Goal: Task Accomplishment & Management: Manage account settings

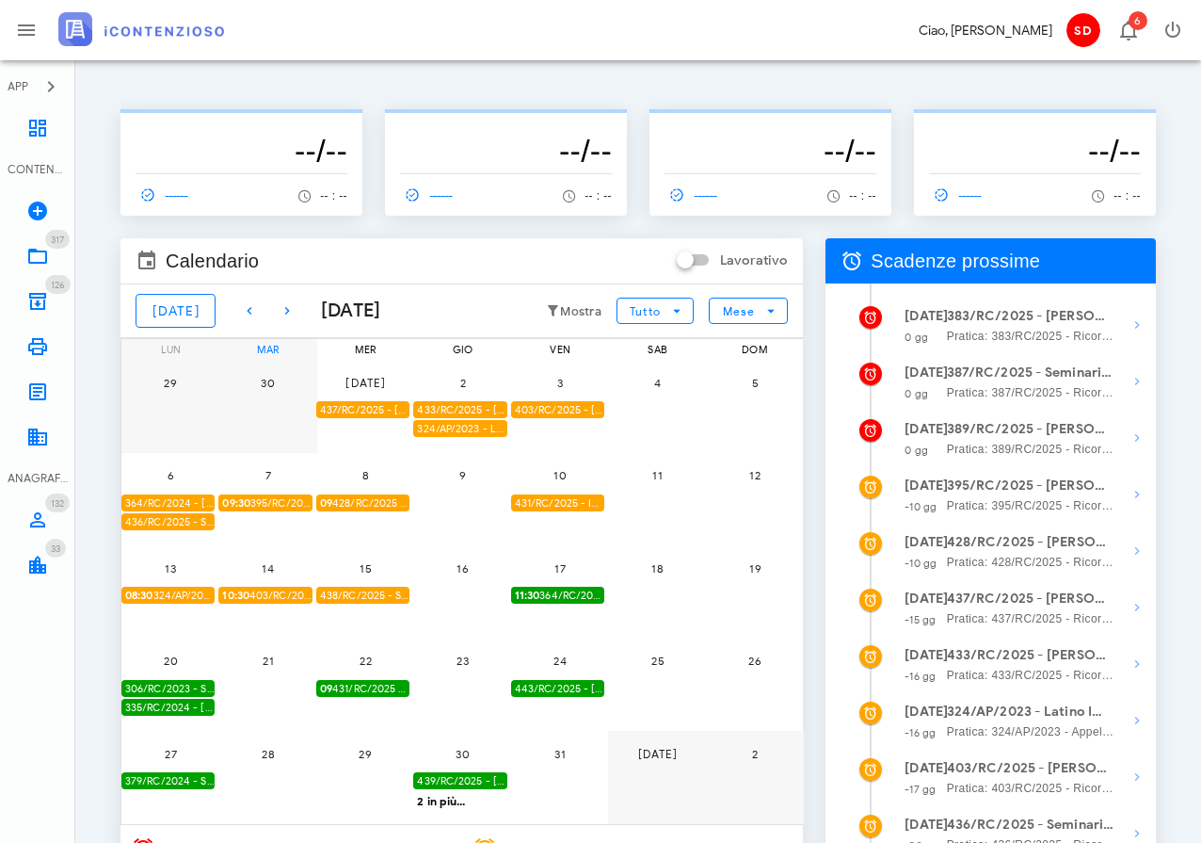
scroll to position [0, 1]
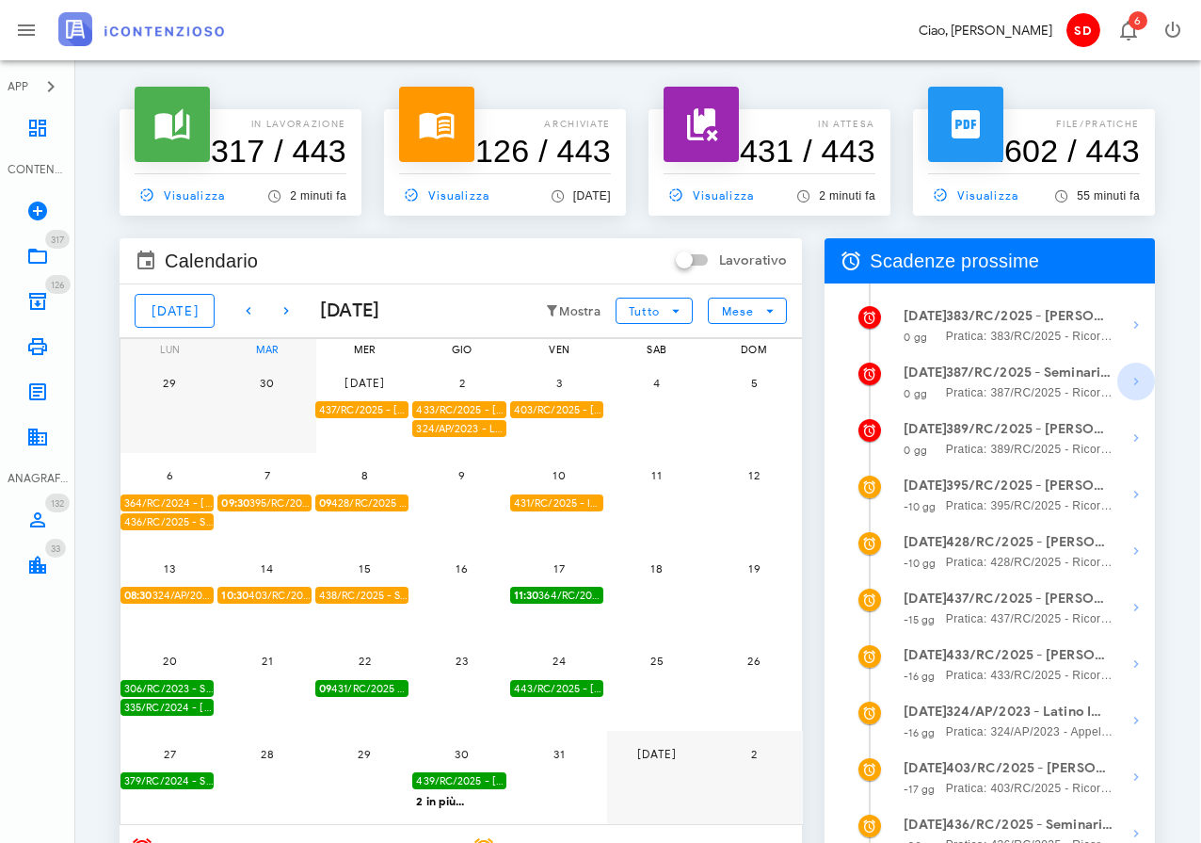
click at [1136, 379] on icon "button" at bounding box center [1136, 381] width 23 height 23
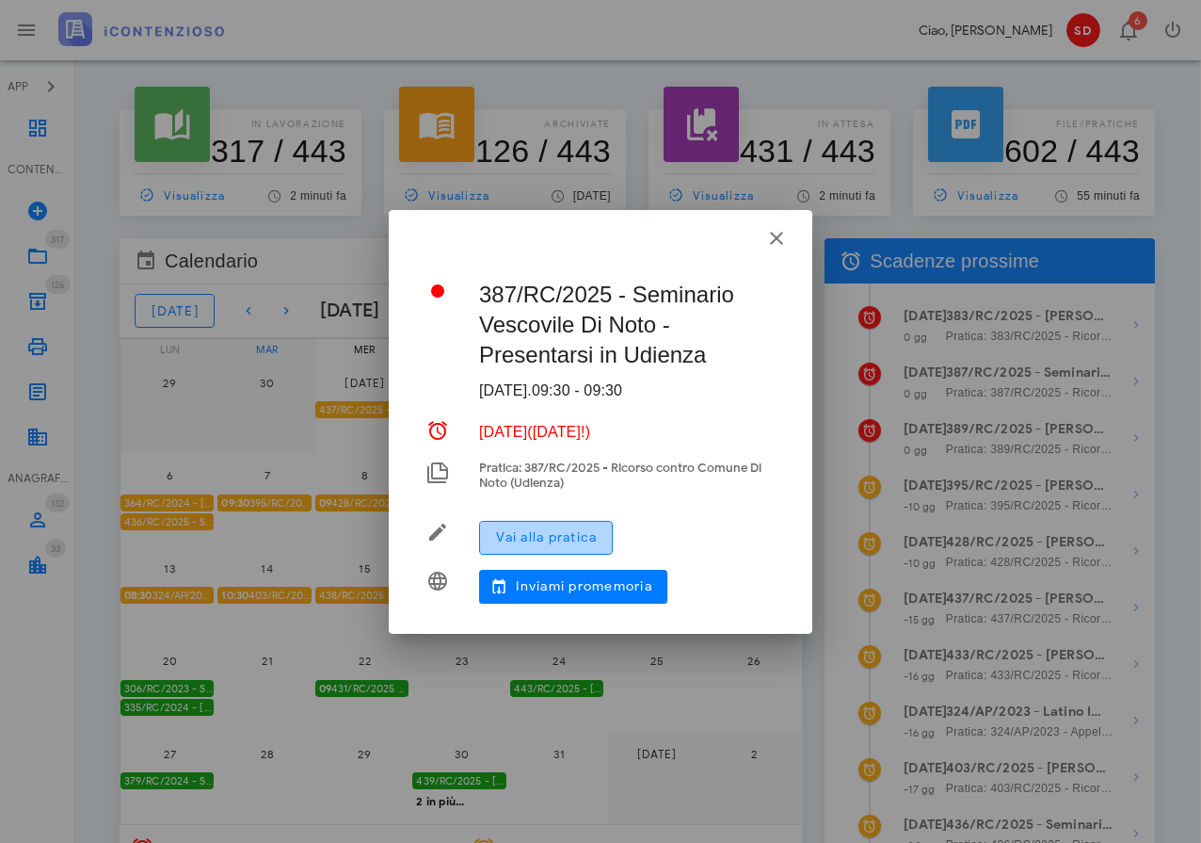
click at [544, 537] on span "Vai alla pratica" at bounding box center [546, 537] width 102 height 16
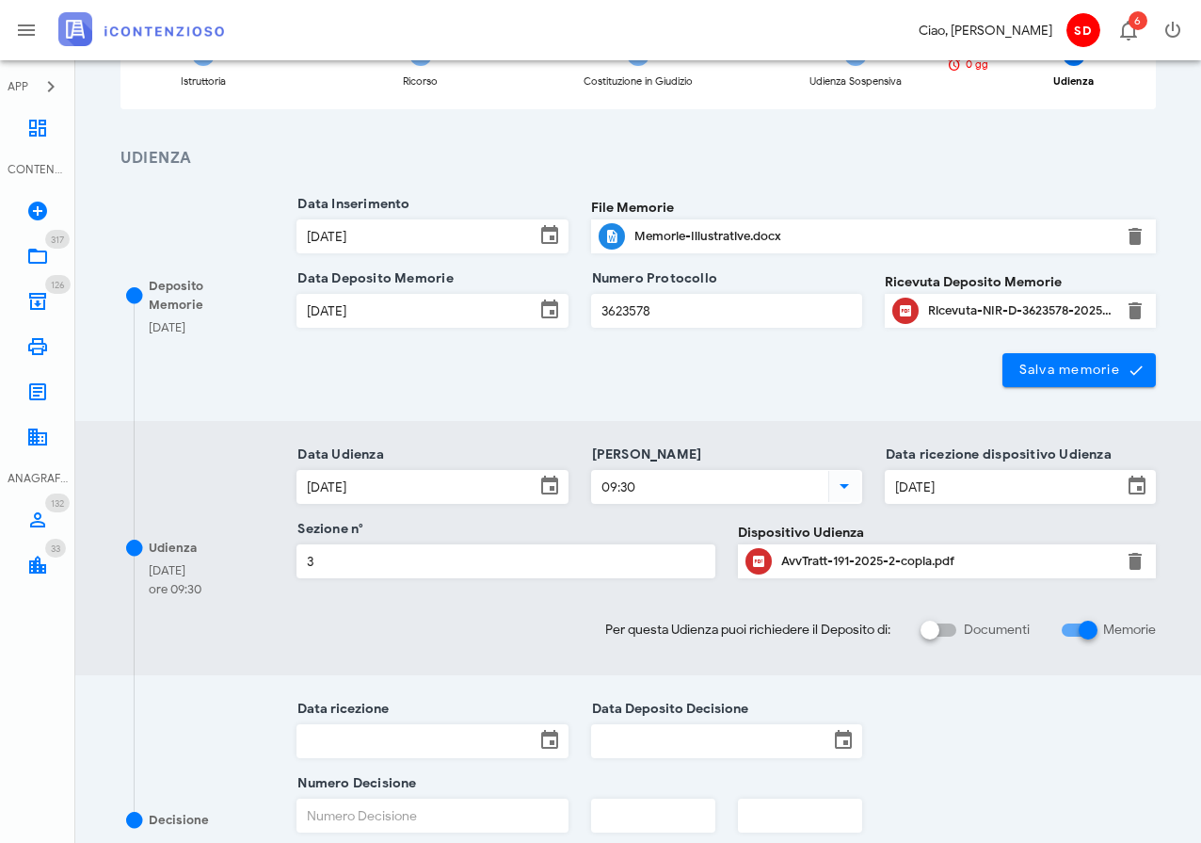
scroll to position [197, 0]
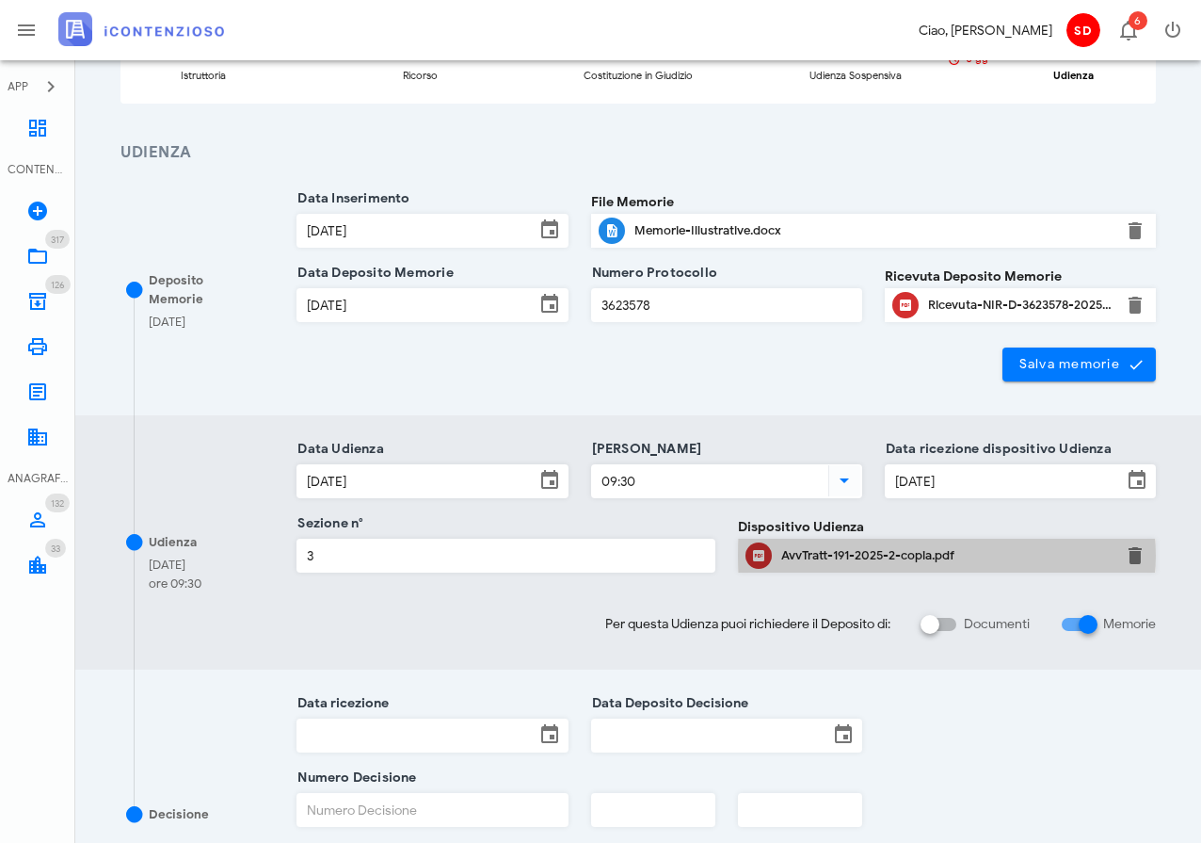
click at [824, 548] on div "AvvTratt-191-2025-2-copia.pdf" at bounding box center [946, 555] width 331 height 15
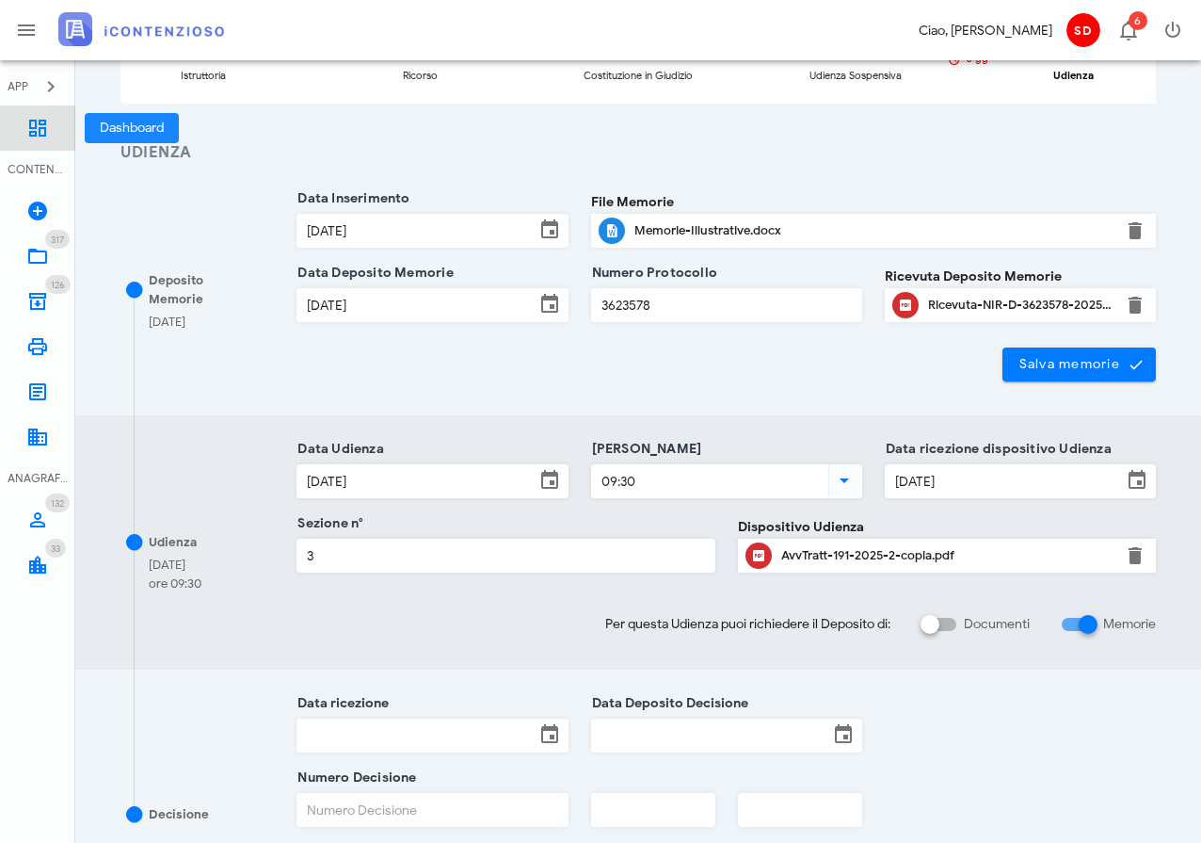
click at [48, 125] on icon at bounding box center [37, 128] width 23 height 23
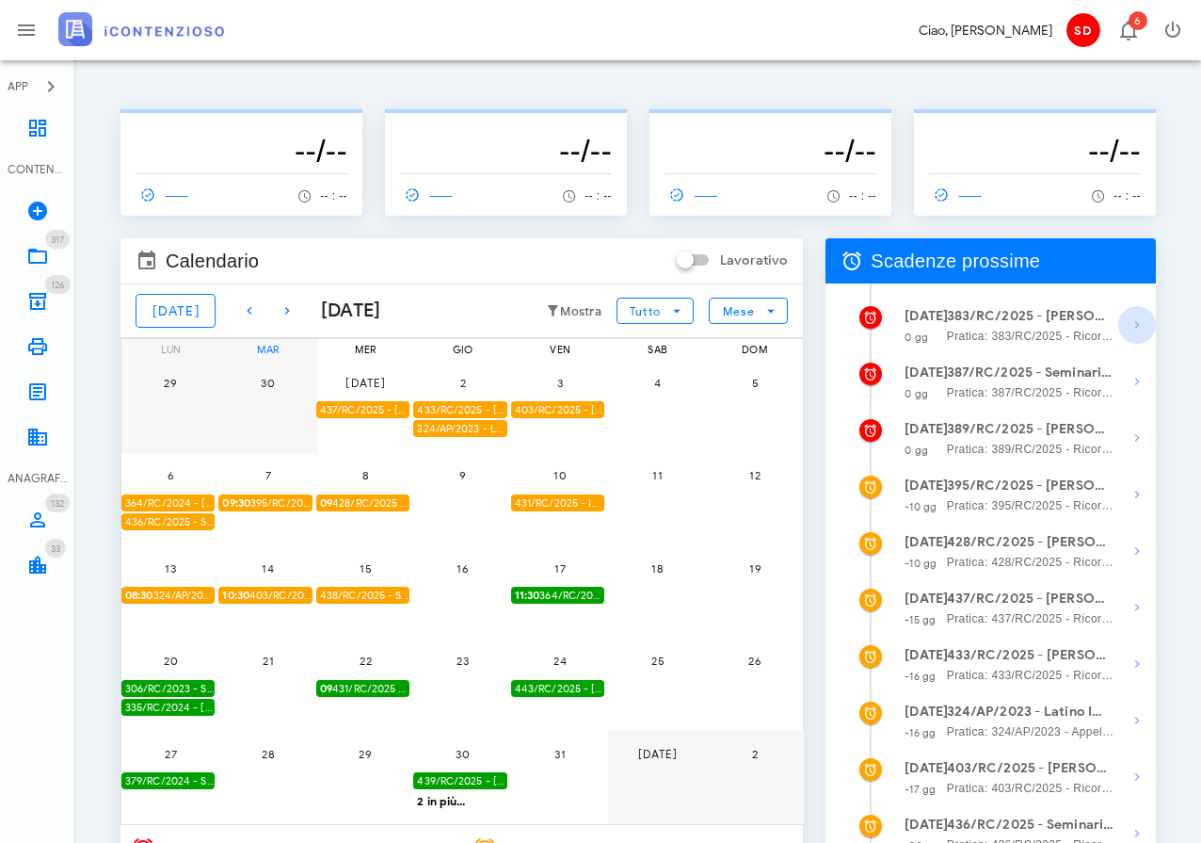
click at [1137, 324] on icon "button" at bounding box center [1137, 325] width 23 height 23
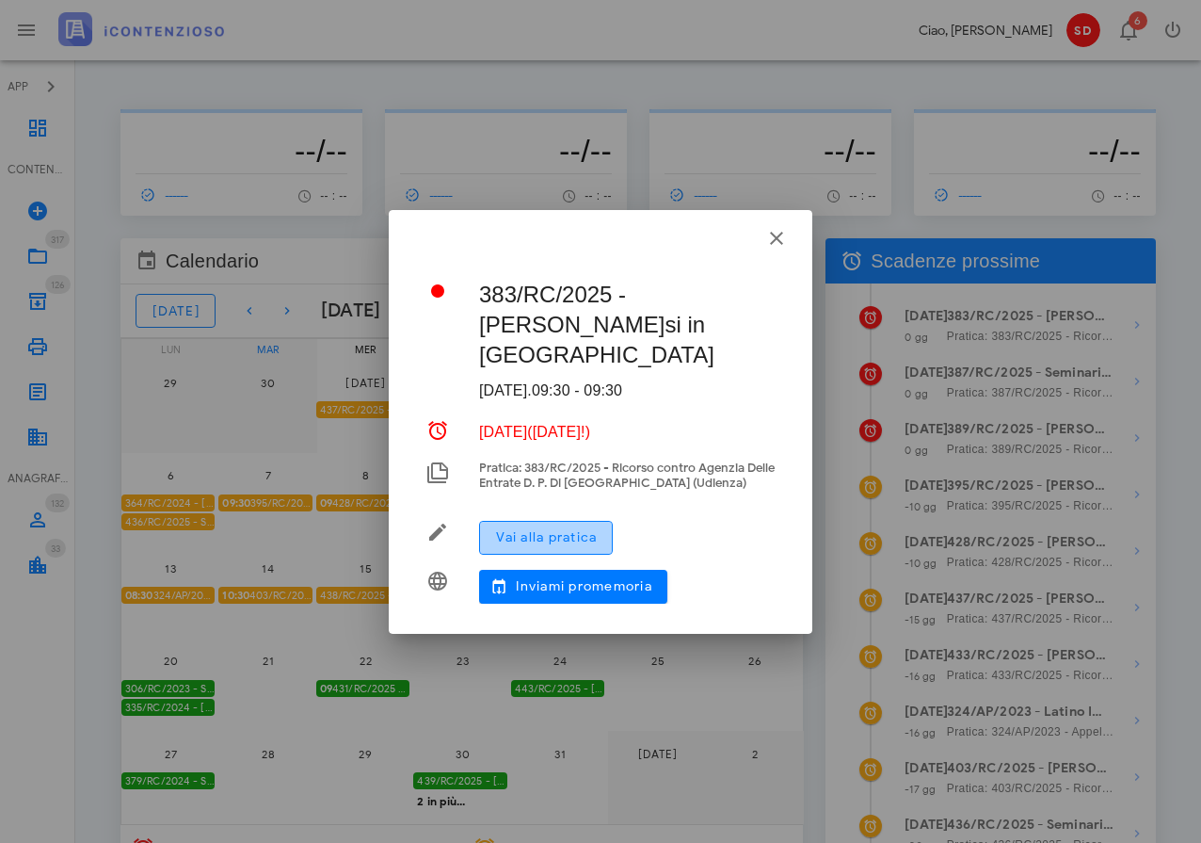
click at [555, 538] on span "Vai alla pratica" at bounding box center [546, 537] width 102 height 16
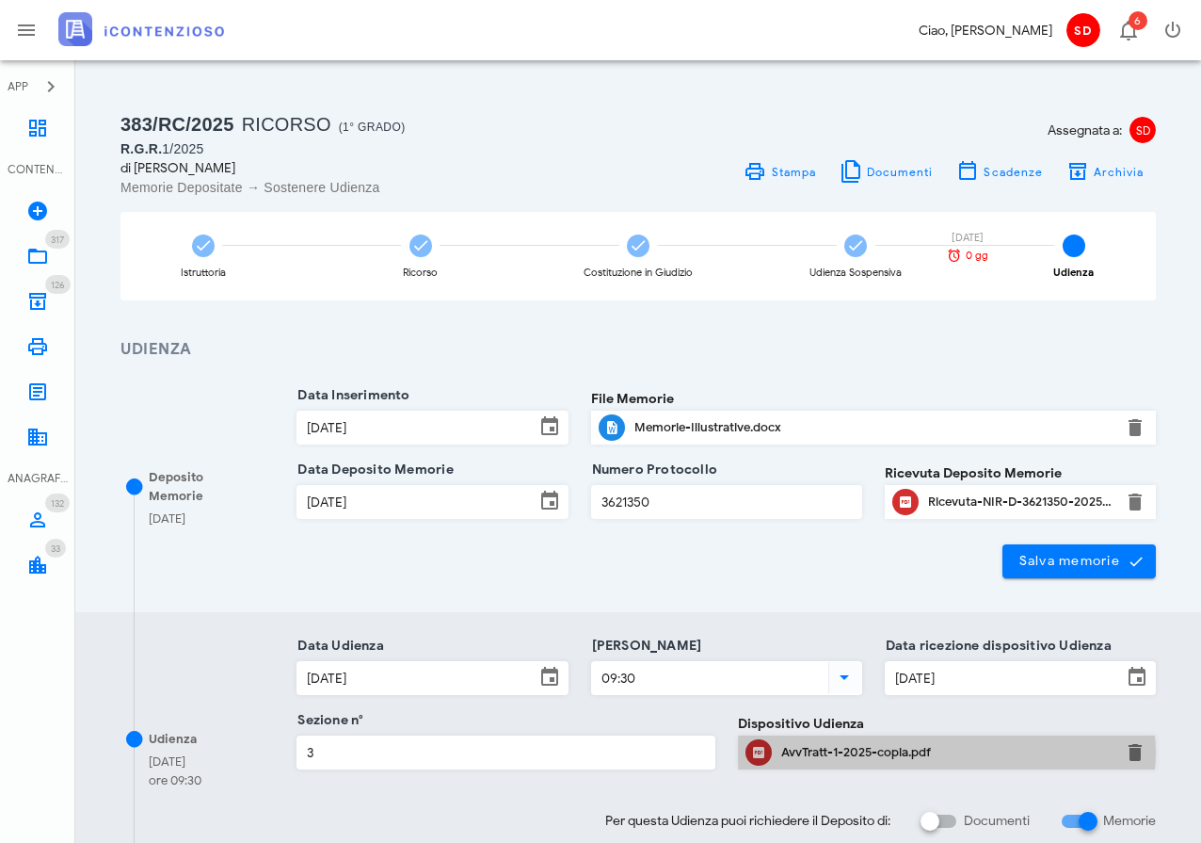
click at [818, 758] on div "AvvTratt-1-2025-copia.pdf" at bounding box center [946, 752] width 331 height 15
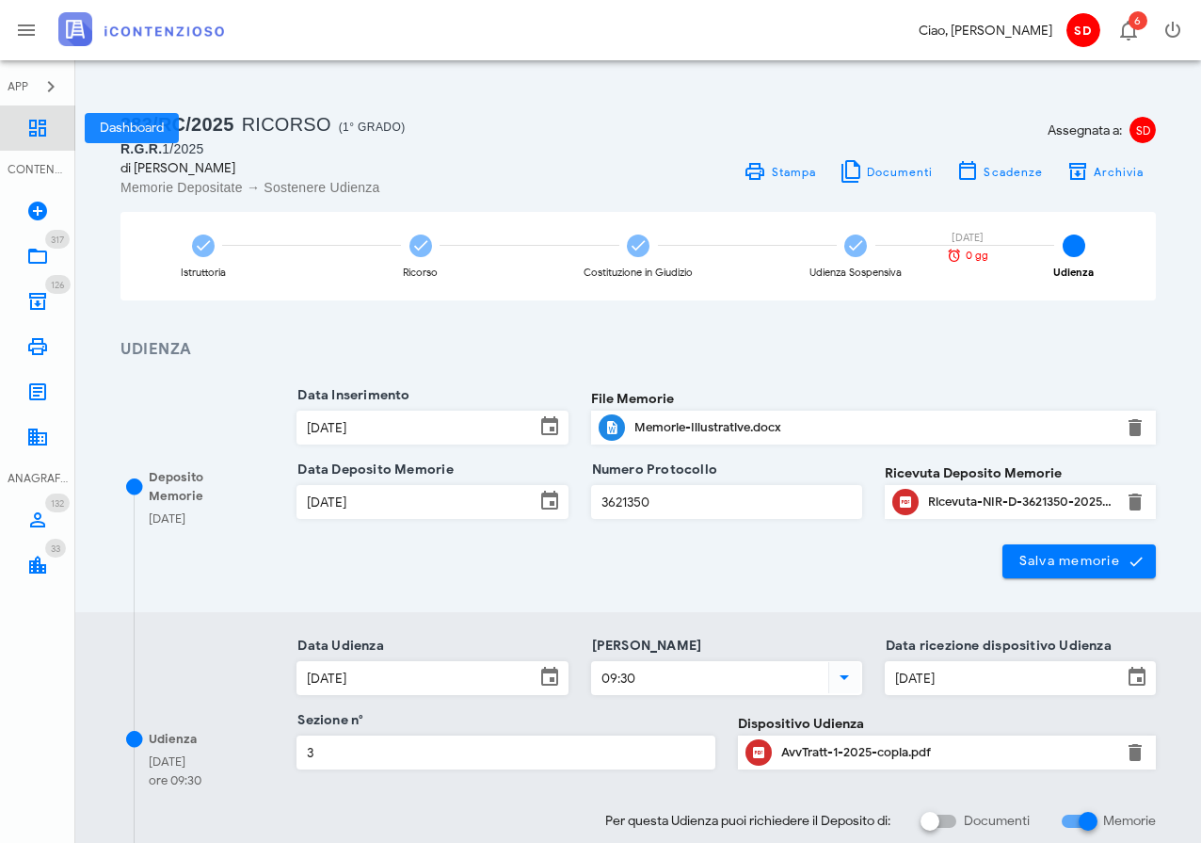
click at [41, 120] on icon at bounding box center [37, 128] width 23 height 23
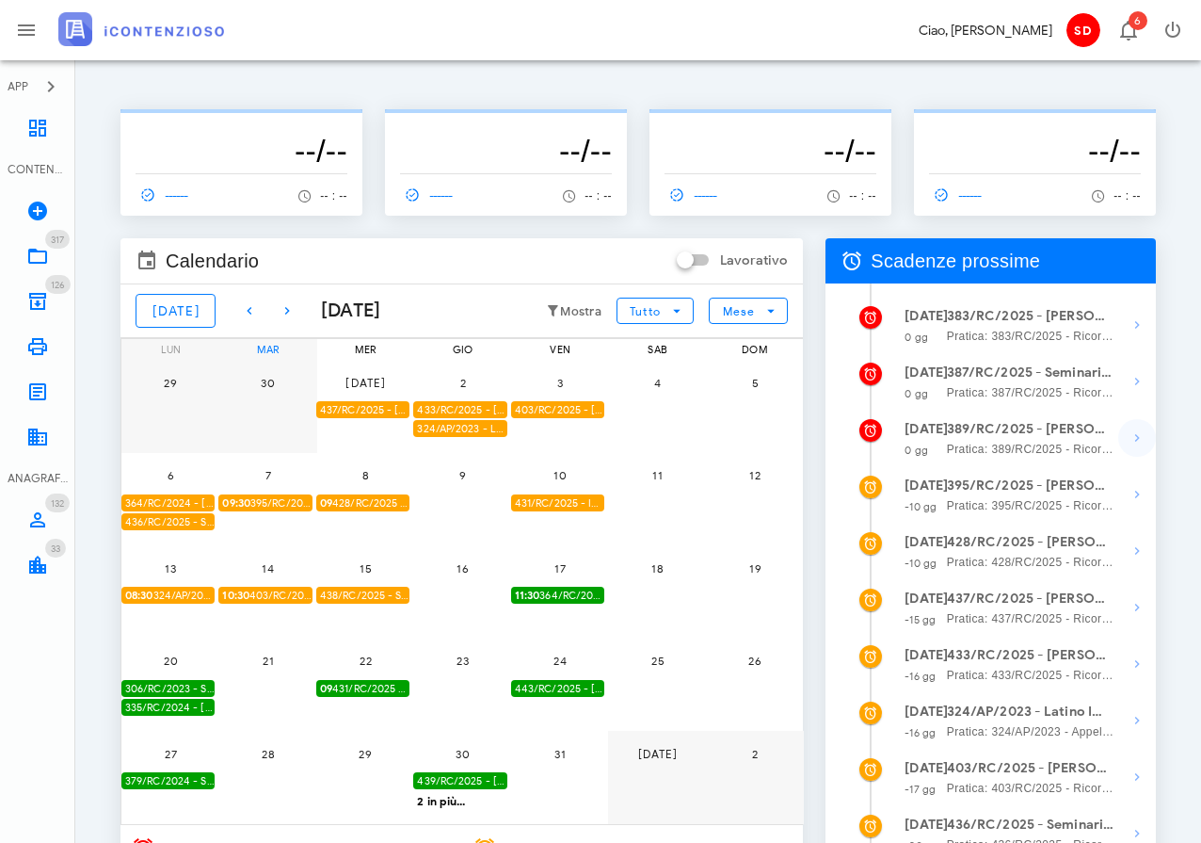
click at [1133, 437] on icon "button" at bounding box center [1137, 438] width 23 height 23
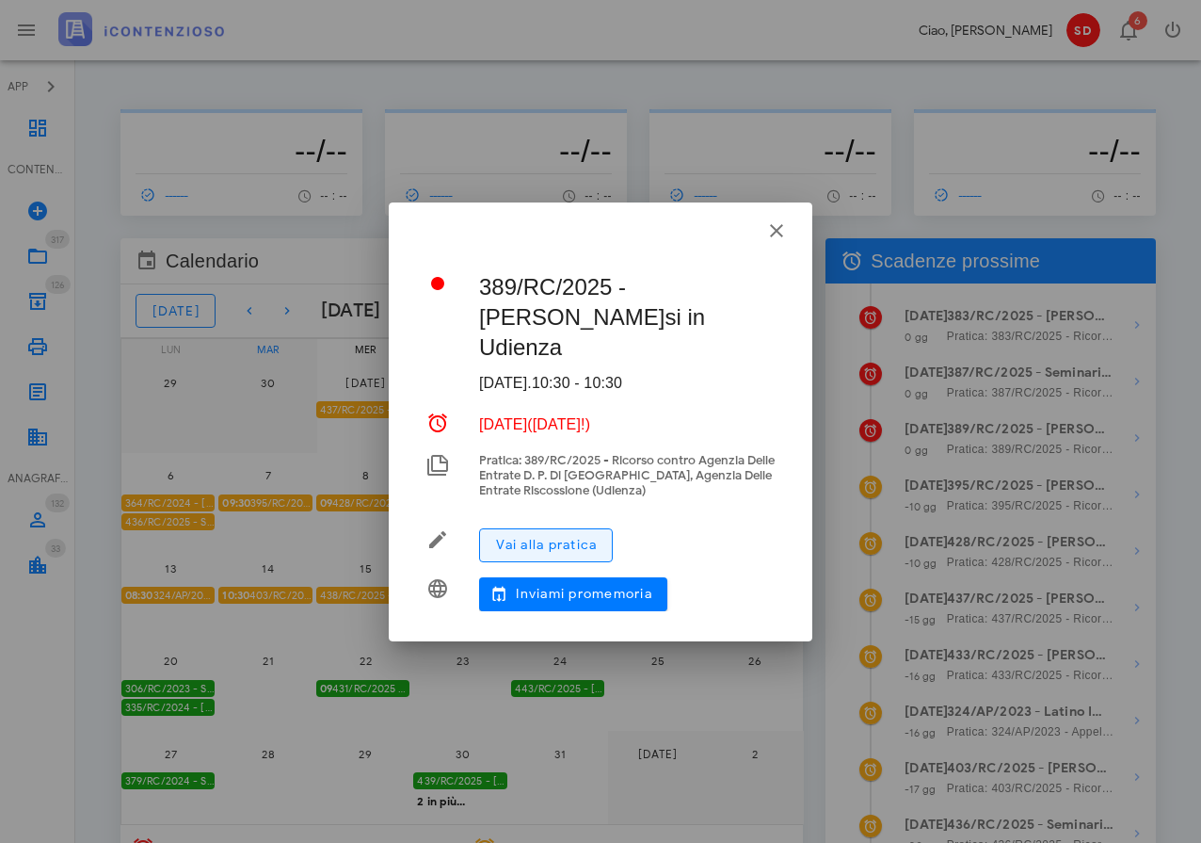
click at [555, 545] on span "Vai alla pratica" at bounding box center [546, 545] width 102 height 16
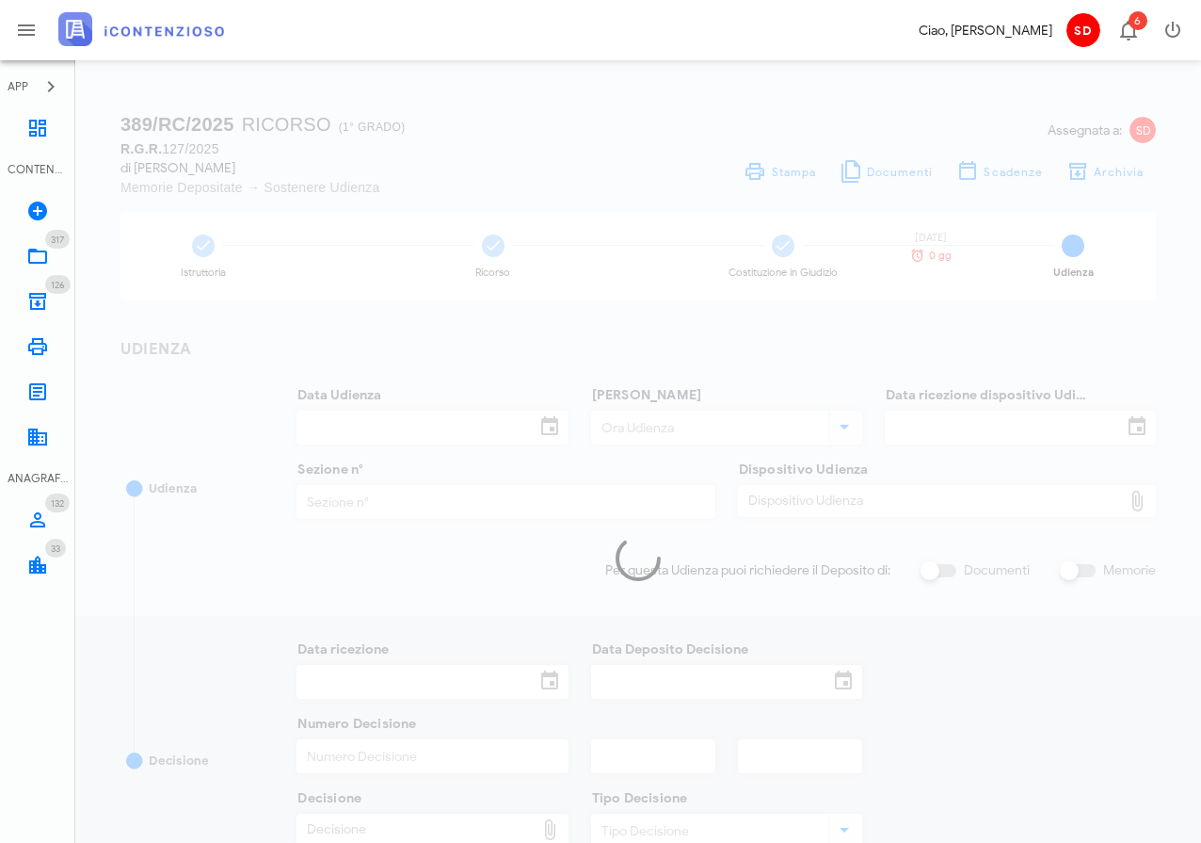
type input "[DATE]"
type input "10:30"
type input "27/06/2025"
type input "3"
checkbox input "true"
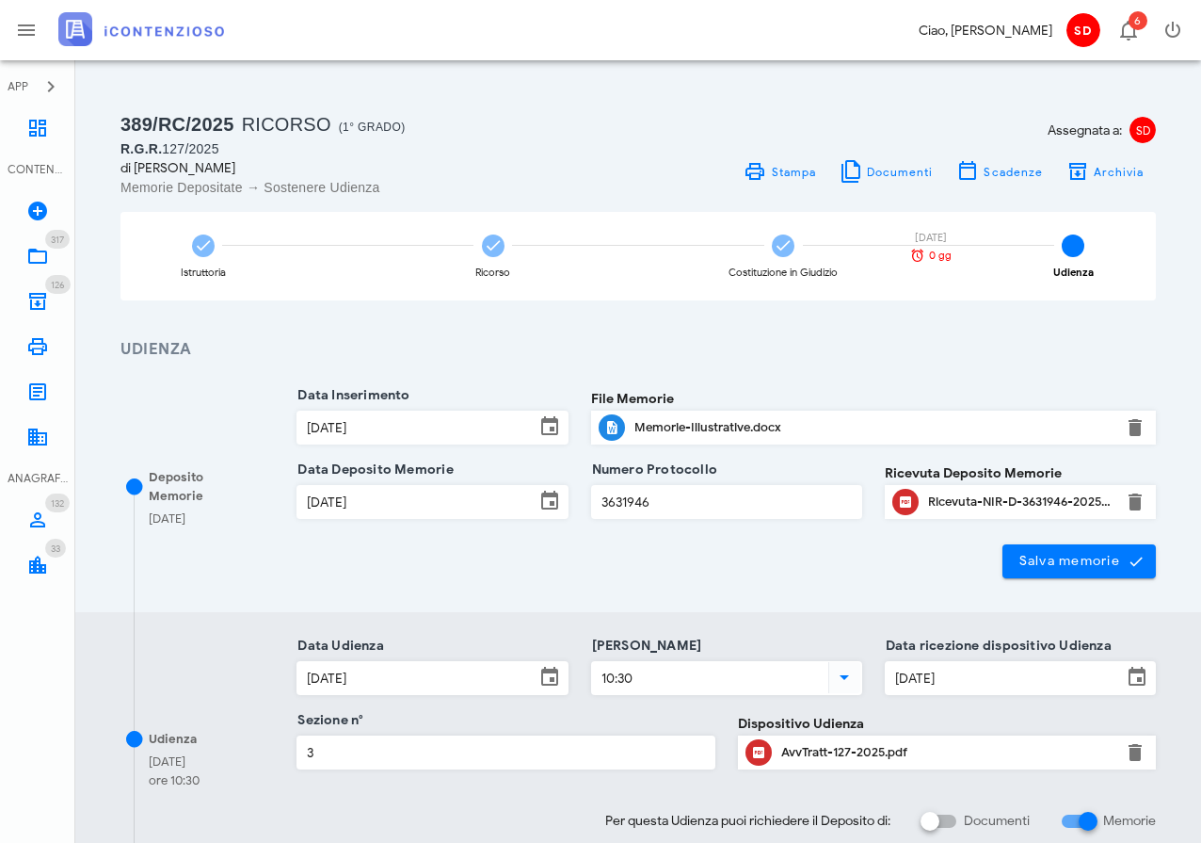
click at [818, 749] on div "AvvTratt-127-2025.pdf" at bounding box center [946, 752] width 331 height 15
